Goal: Transaction & Acquisition: Purchase product/service

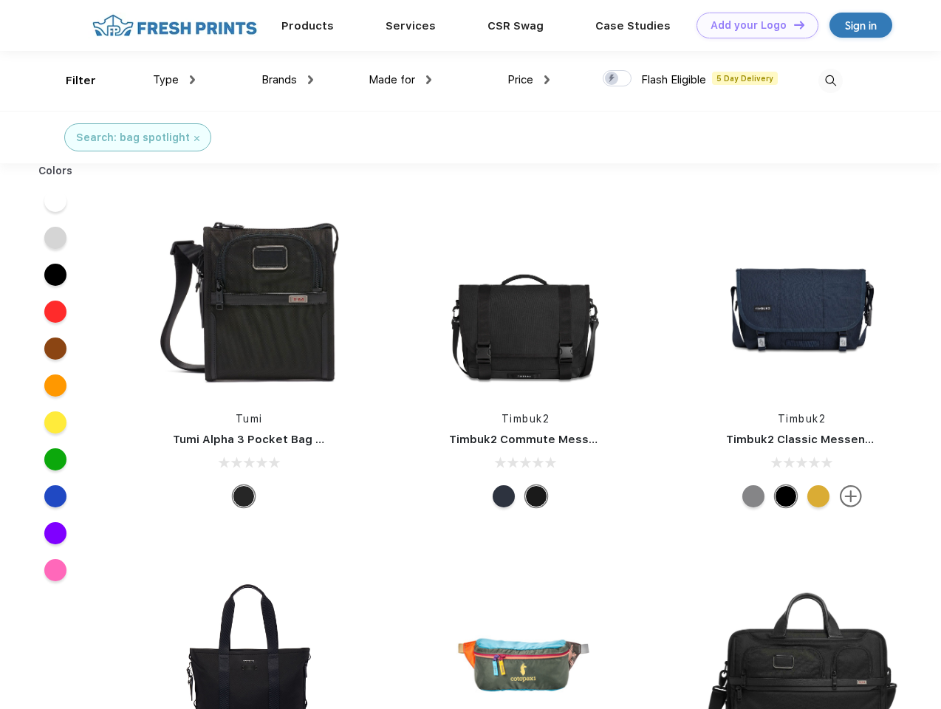
click at [752, 25] on link "Add your Logo Design Tool" at bounding box center [757, 26] width 122 height 26
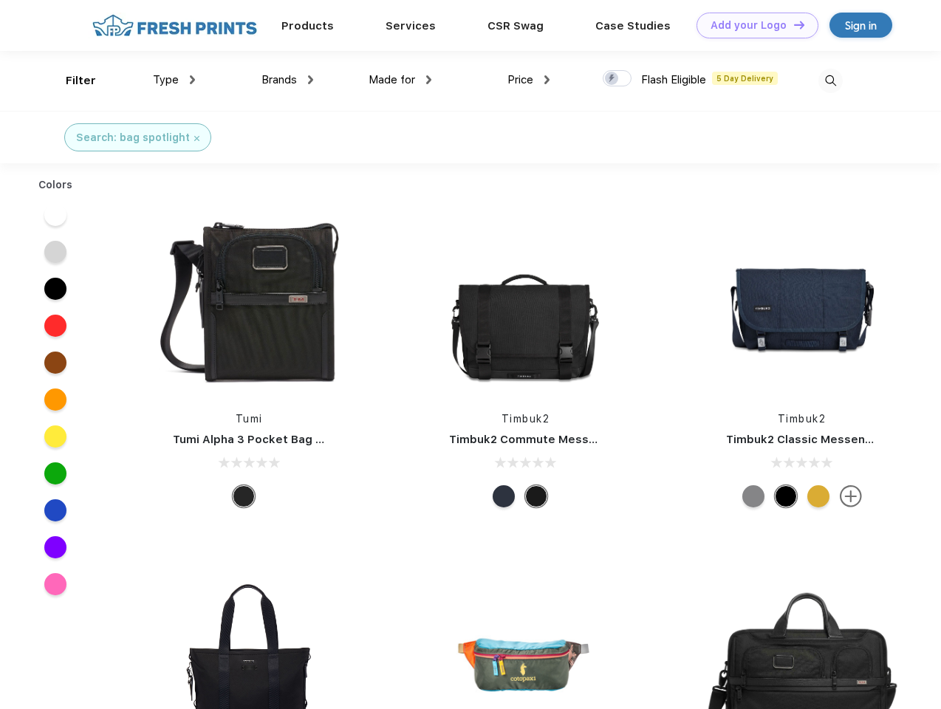
click at [0, 0] on div "Design Tool" at bounding box center [0, 0] width 0 height 0
click at [792, 24] on link "Add your Logo Design Tool" at bounding box center [757, 26] width 122 height 26
click at [71, 80] on div "Filter" at bounding box center [81, 80] width 30 height 17
click at [174, 80] on span "Type" at bounding box center [166, 79] width 26 height 13
click at [287, 80] on span "Brands" at bounding box center [278, 79] width 35 height 13
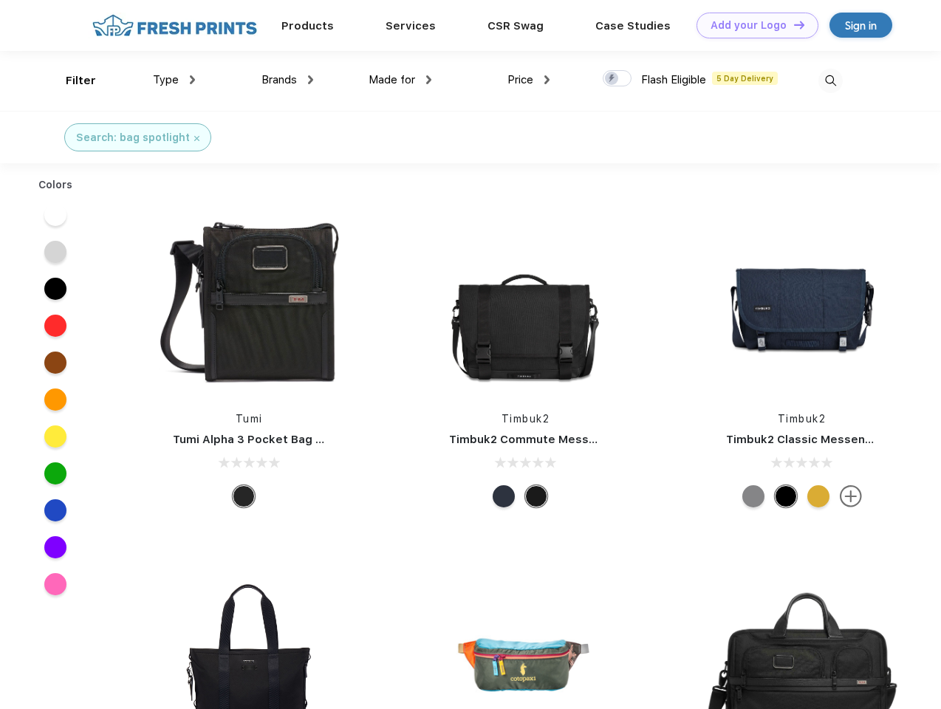
click at [400, 80] on span "Made for" at bounding box center [391, 79] width 47 height 13
click at [529, 80] on span "Price" at bounding box center [520, 79] width 26 height 13
click at [617, 79] on div at bounding box center [616, 78] width 29 height 16
click at [612, 79] on input "checkbox" at bounding box center [607, 74] width 10 height 10
click at [830, 80] on img at bounding box center [830, 81] width 24 height 24
